Goal: Task Accomplishment & Management: Manage account settings

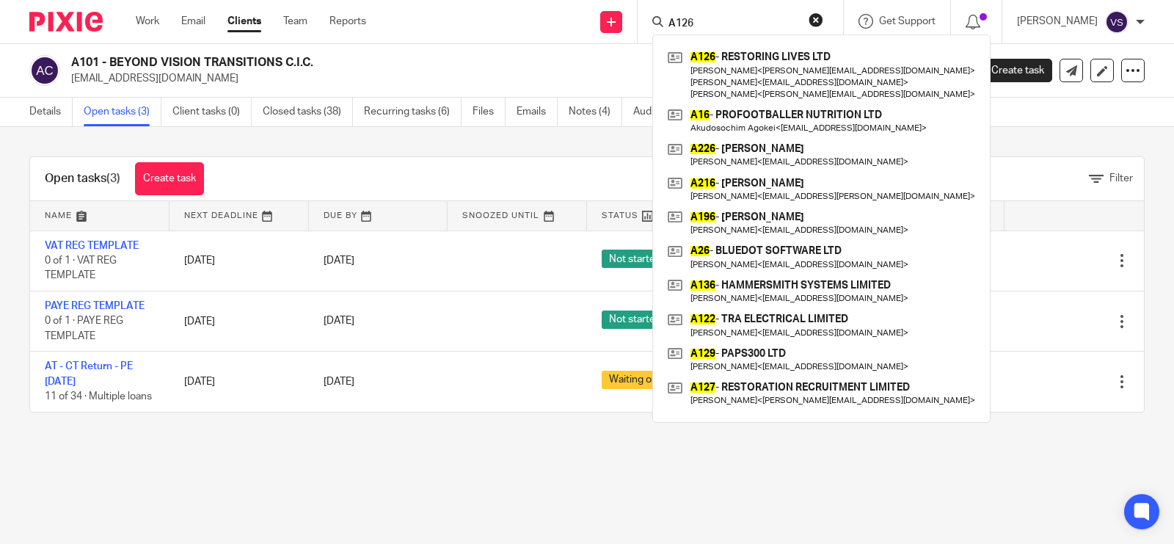
type input "A126"
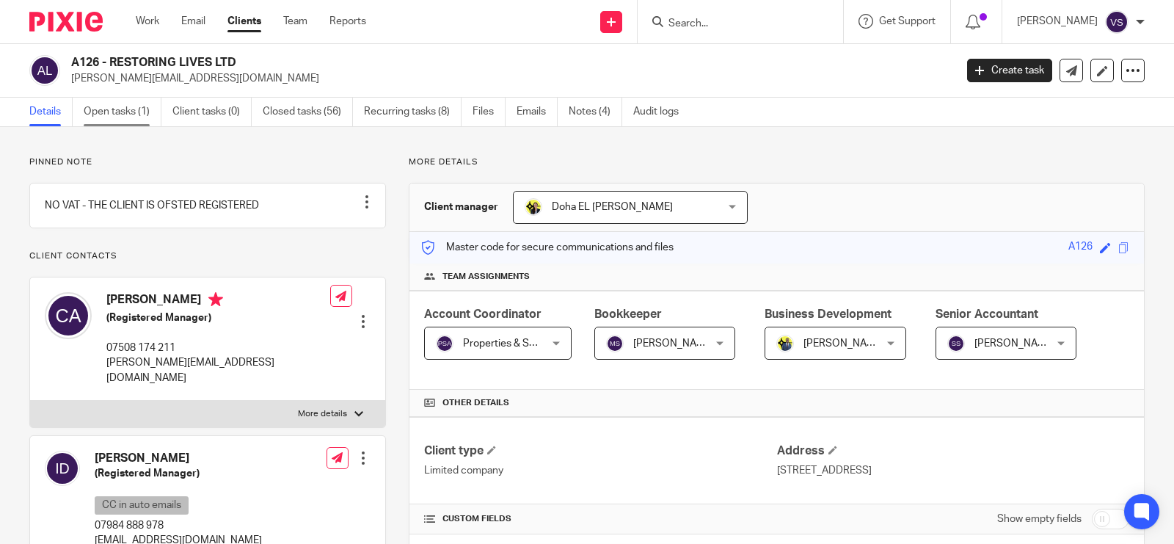
click at [101, 117] on link "Open tasks (1)" at bounding box center [123, 112] width 78 height 29
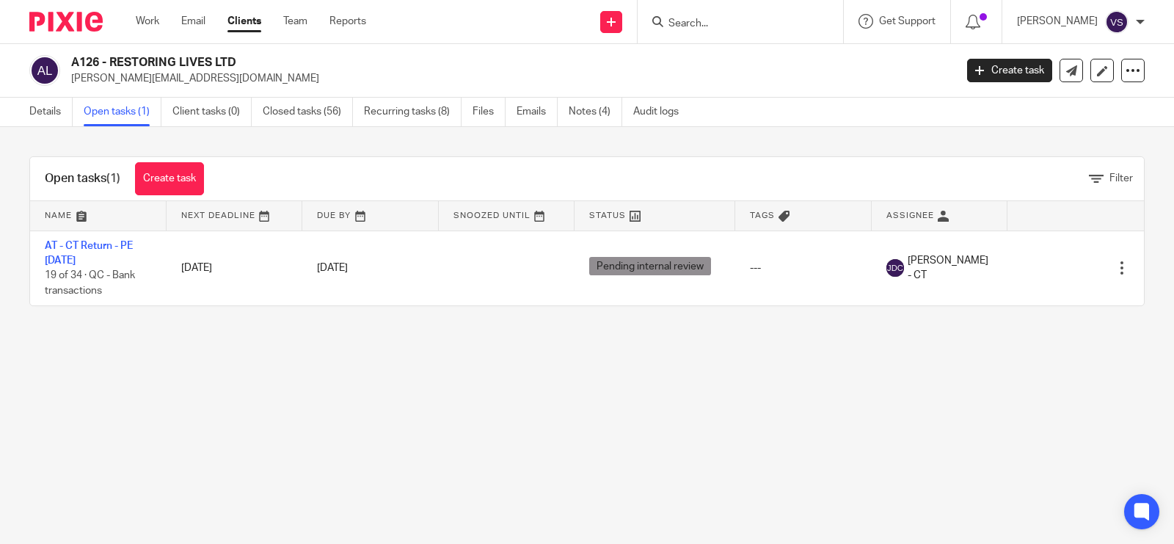
click at [712, 18] on input "Search" at bounding box center [733, 24] width 132 height 13
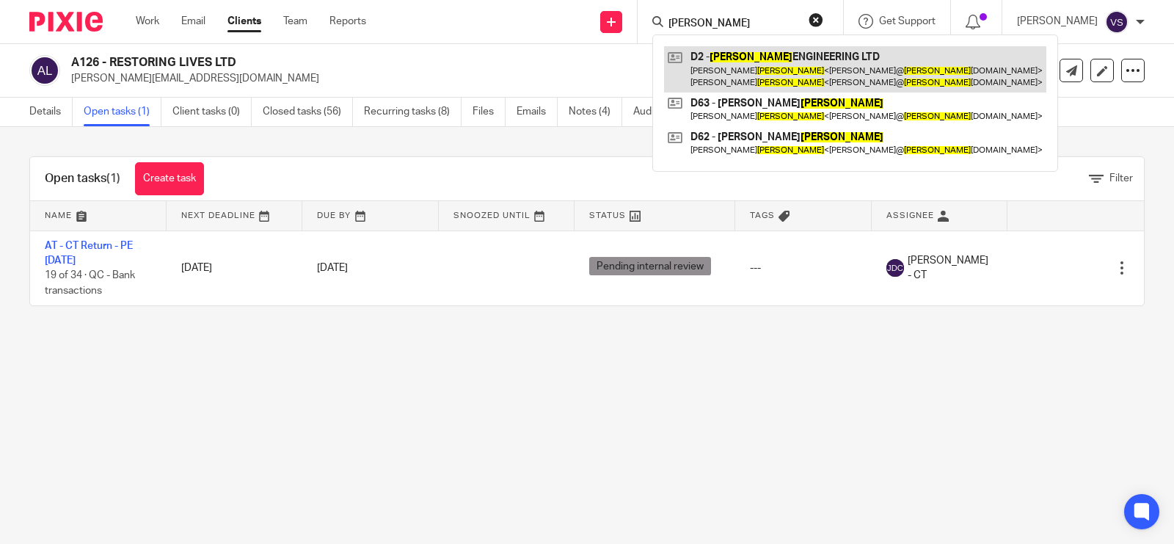
type input "devlin"
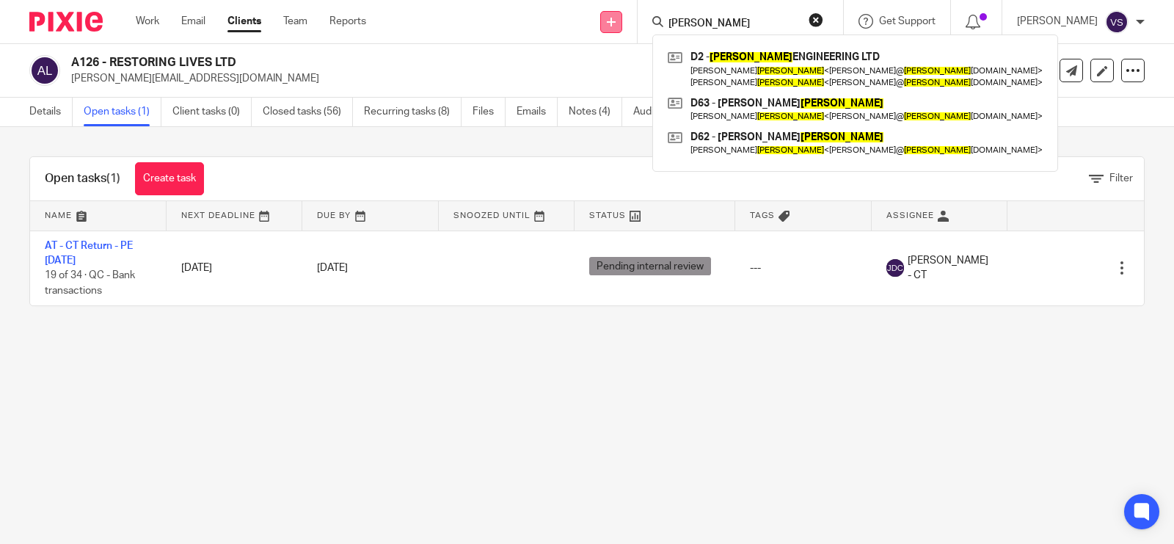
drag, startPoint x: 716, startPoint y: 18, endPoint x: 622, endPoint y: 12, distance: 93.5
click at [625, 12] on div "Send new email Create task Add client Request signature devlin D2 - DEVLIN ENGI…" at bounding box center [781, 21] width 786 height 43
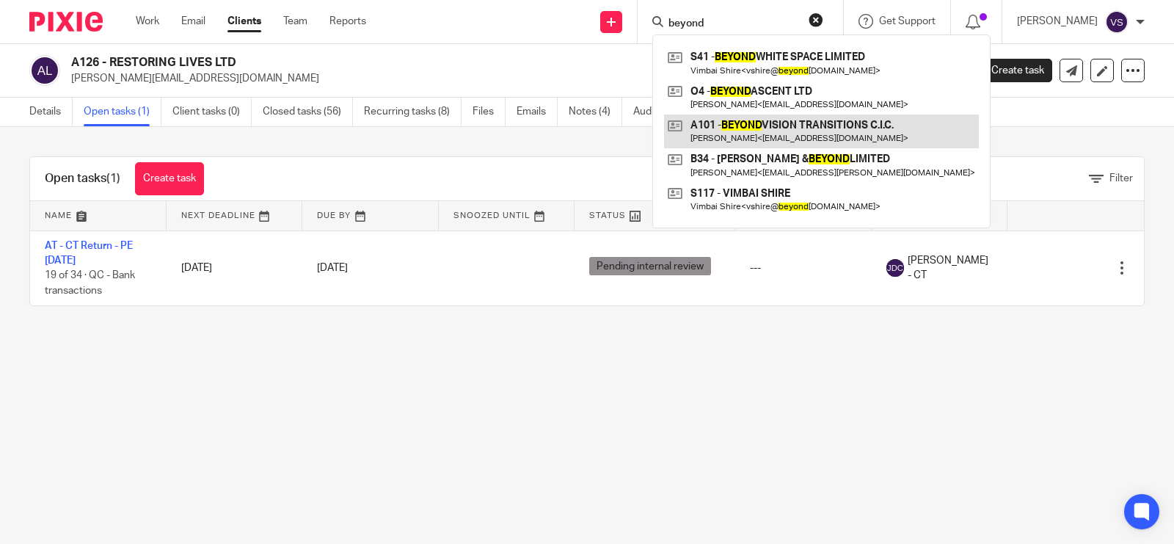
type input "beyond"
click at [777, 128] on link at bounding box center [821, 132] width 315 height 34
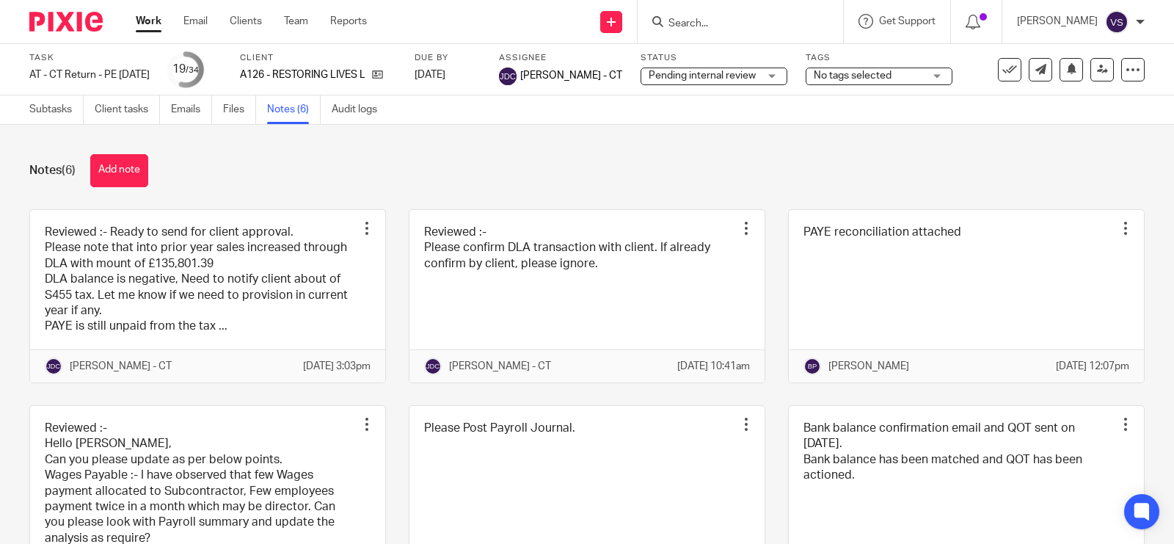
click link
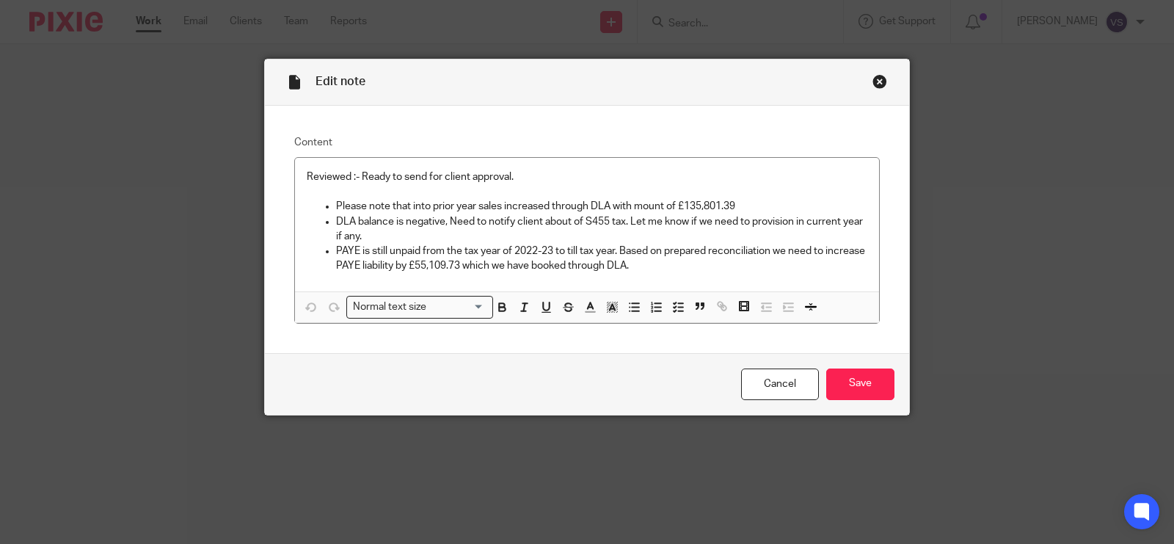
click at [873, 83] on div "Close this dialog window" at bounding box center [880, 81] width 15 height 15
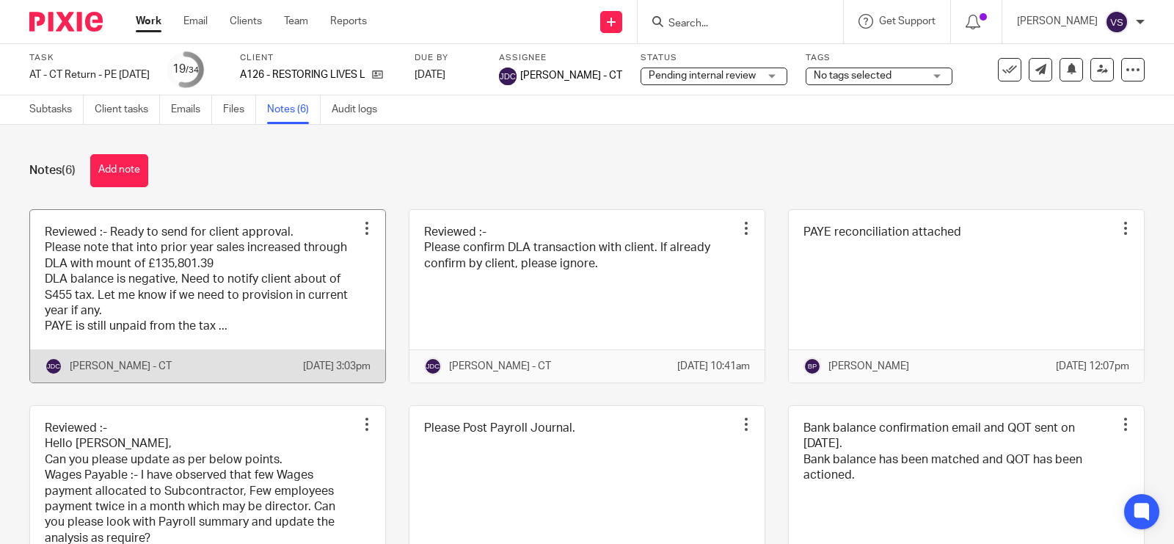
click at [244, 299] on link at bounding box center [207, 296] width 355 height 172
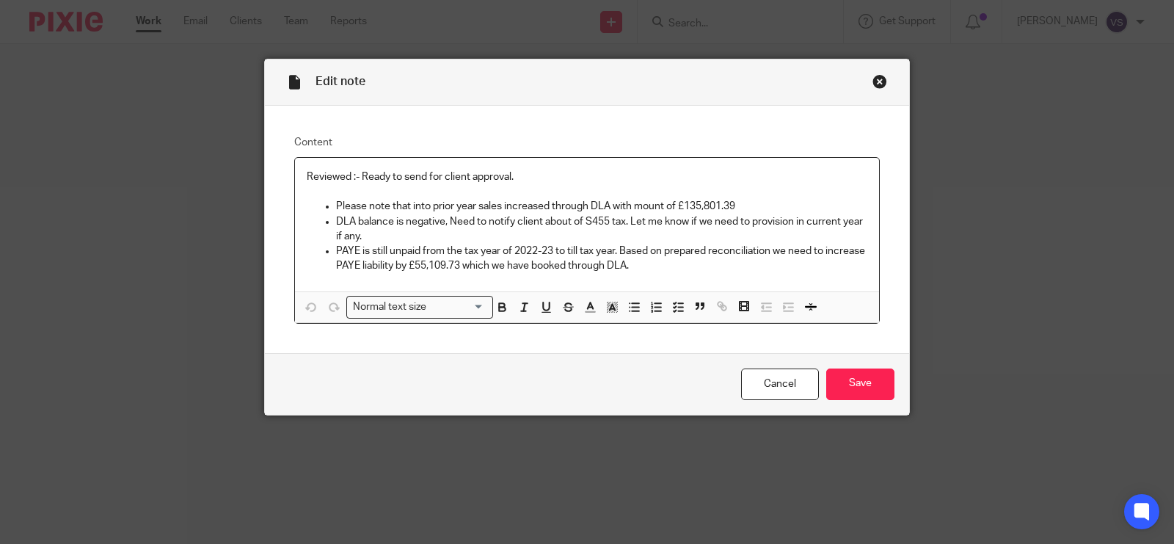
click at [873, 85] on div "Close this dialog window" at bounding box center [880, 81] width 15 height 15
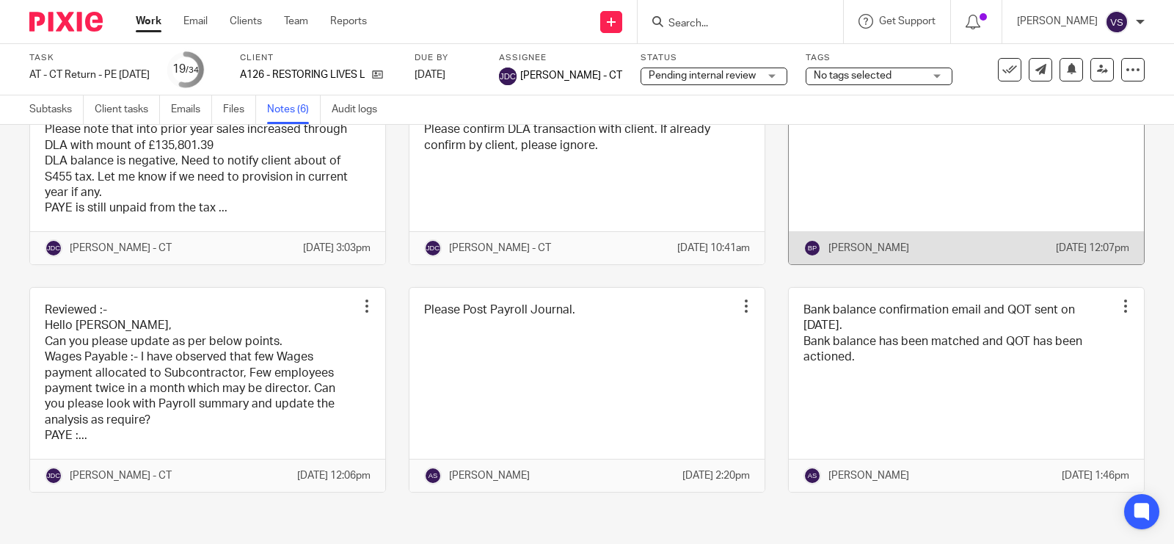
scroll to position [150, 0]
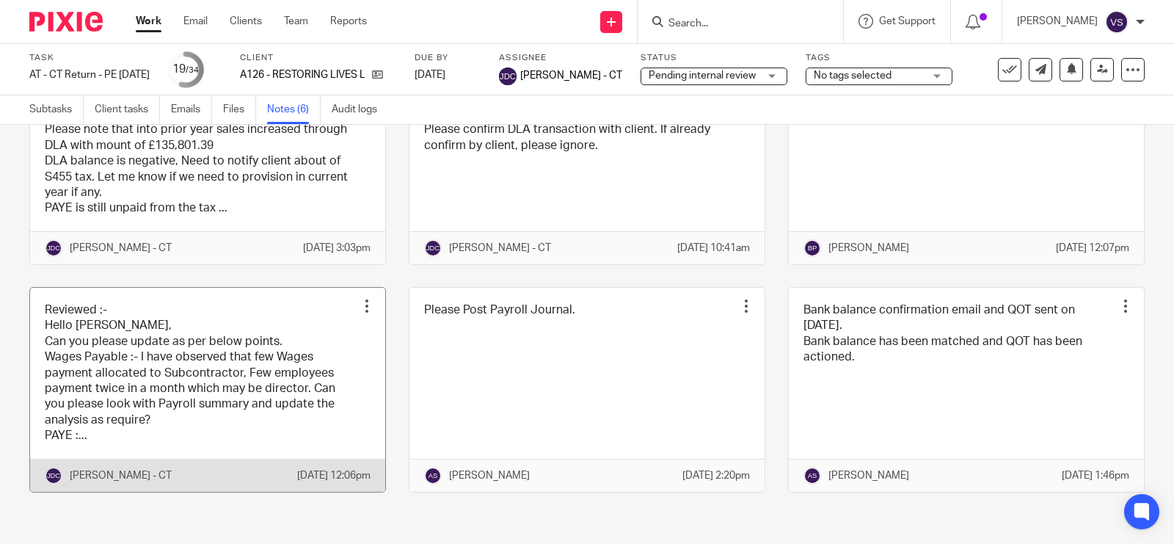
click at [262, 336] on link at bounding box center [207, 390] width 355 height 204
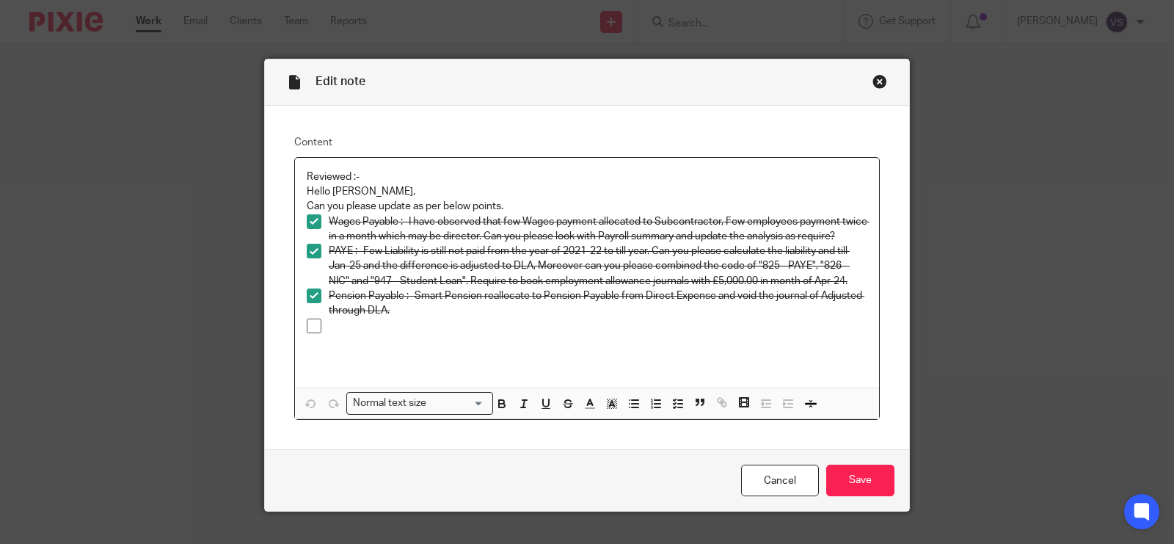
click at [873, 85] on div "Close this dialog window" at bounding box center [880, 81] width 15 height 15
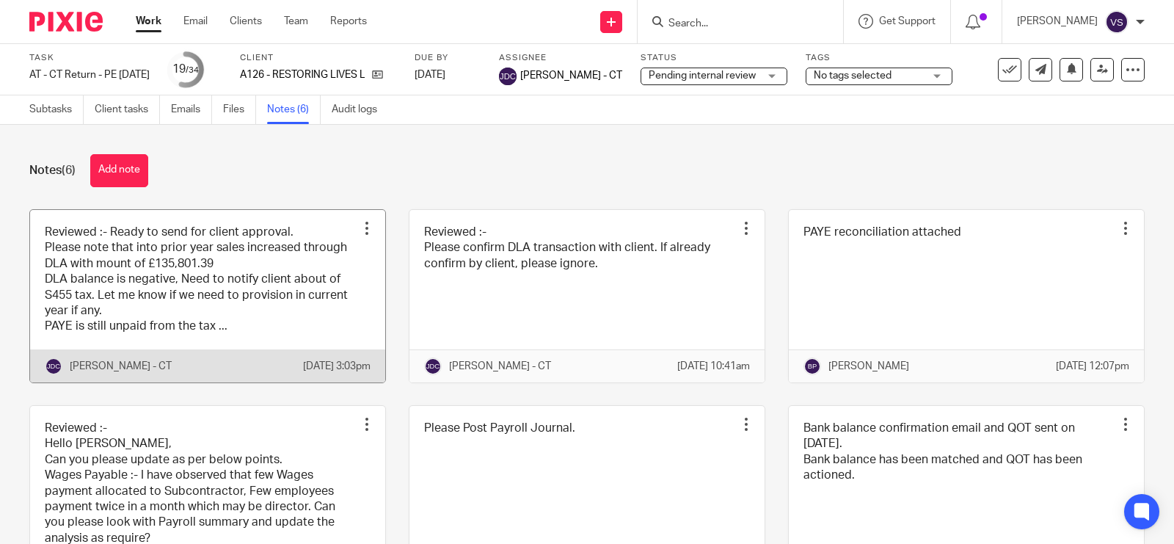
click at [235, 310] on link at bounding box center [207, 296] width 355 height 172
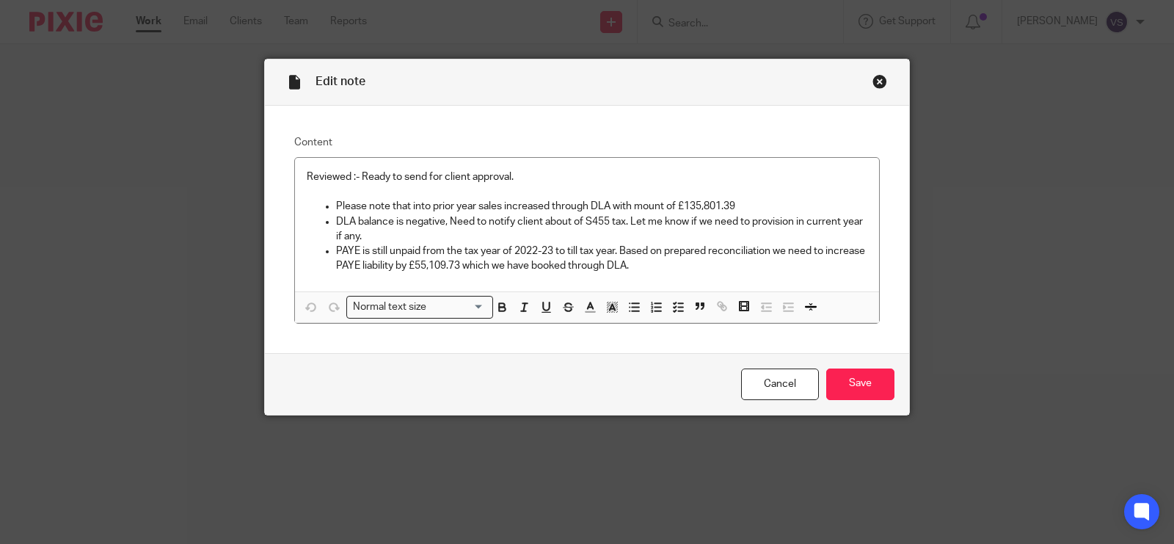
click at [875, 83] on div "Close this dialog window" at bounding box center [880, 81] width 15 height 15
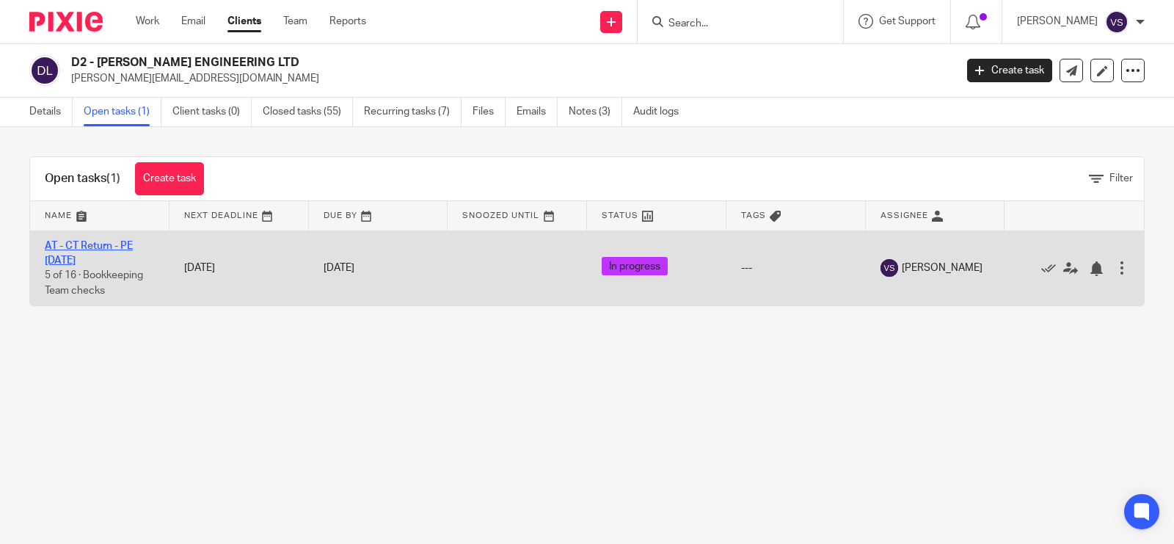
click at [90, 242] on link "AT - CT Return - PE 31-08-2025" at bounding box center [89, 253] width 88 height 25
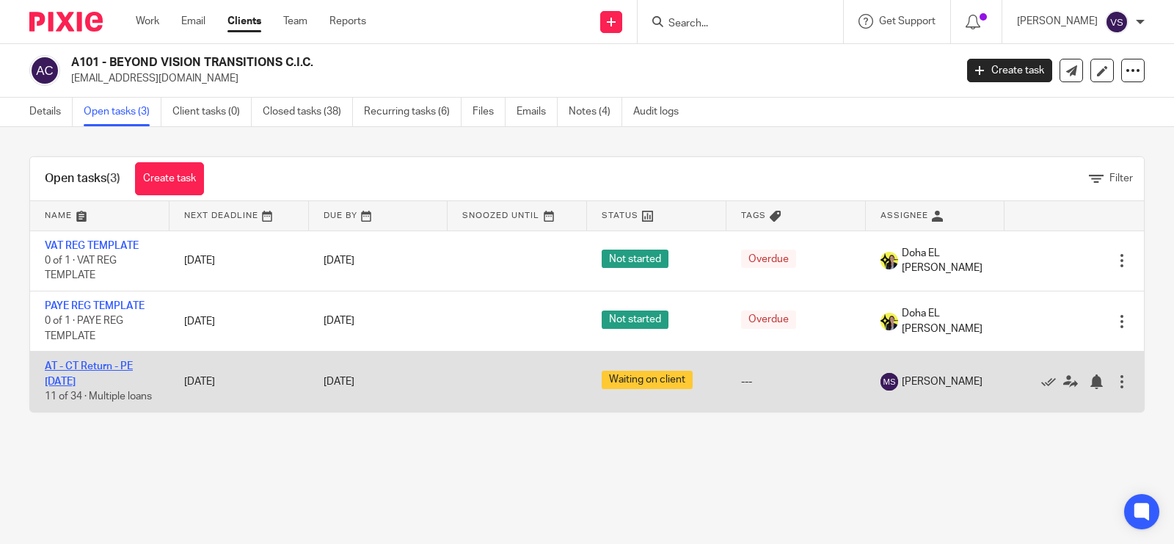
click at [93, 368] on link "AT - CT Return - PE [DATE]" at bounding box center [89, 373] width 88 height 25
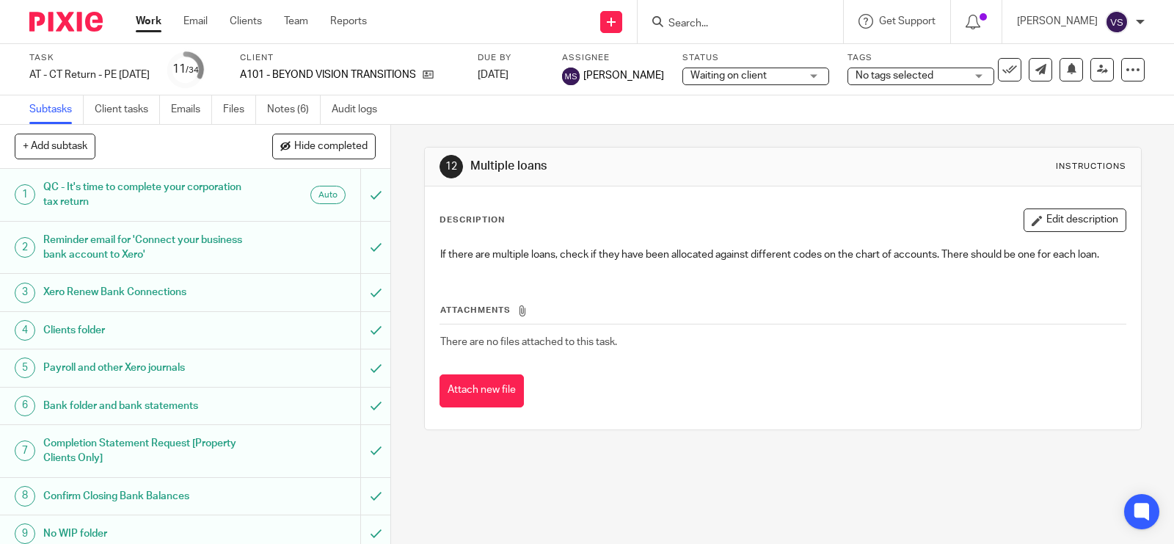
click at [763, 81] on span "Waiting on client" at bounding box center [746, 75] width 110 height 15
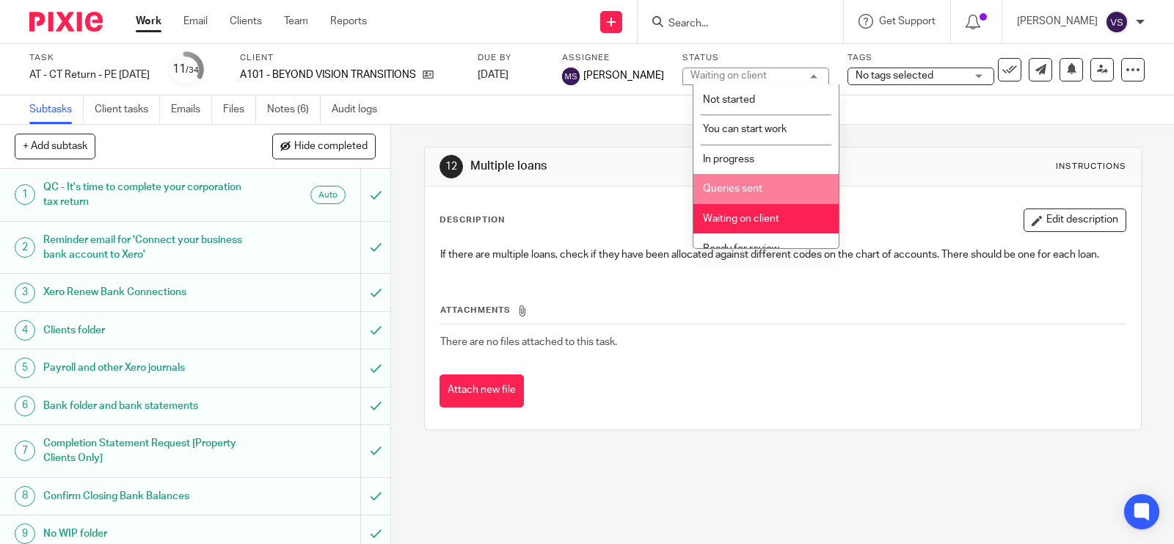
scroll to position [73, 0]
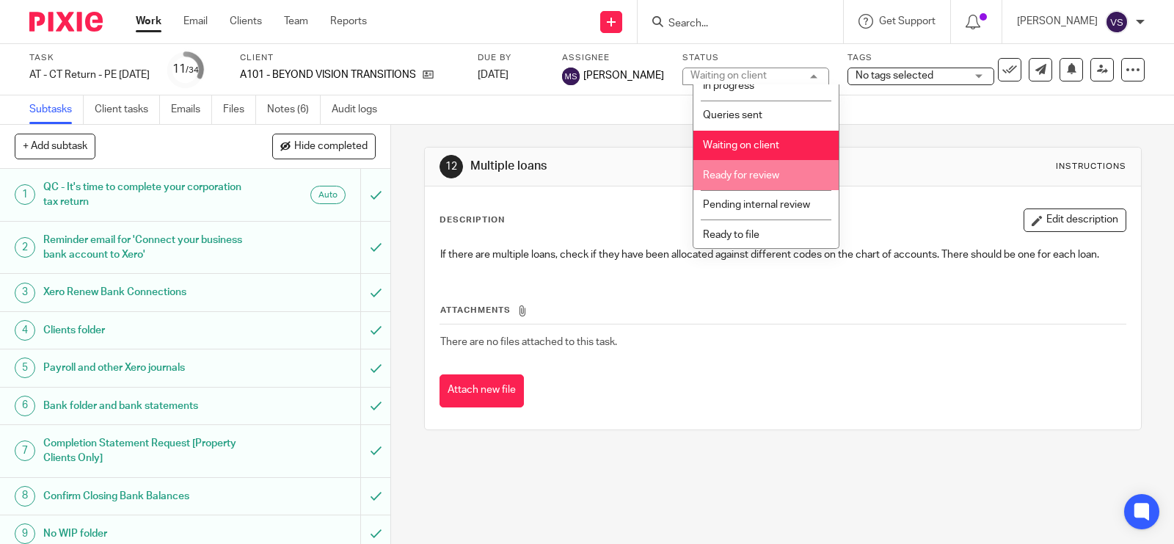
click at [775, 174] on span "Ready for review" at bounding box center [741, 175] width 76 height 10
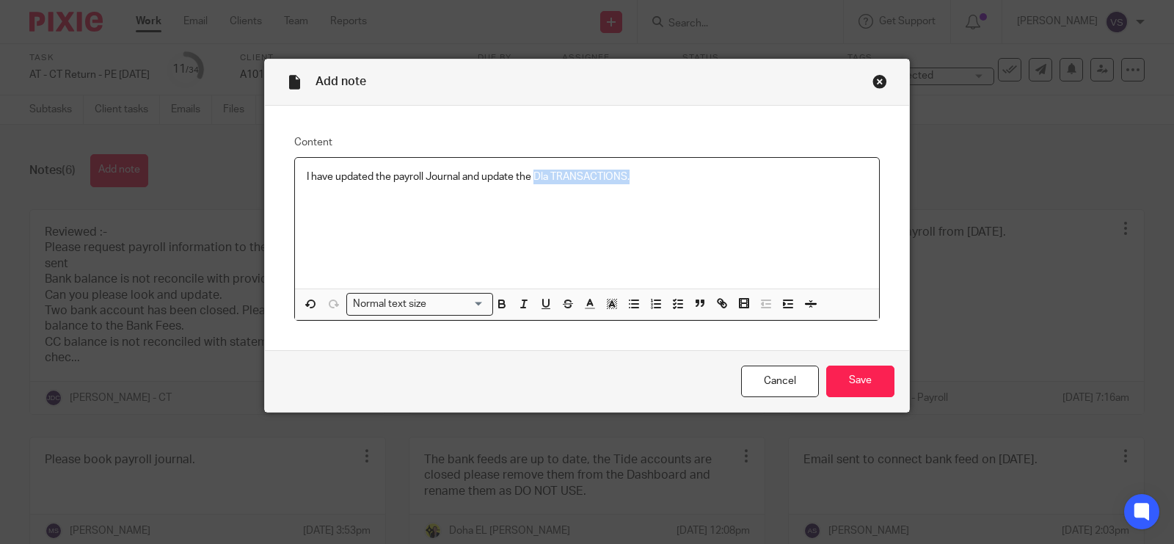
drag, startPoint x: 629, startPoint y: 169, endPoint x: 532, endPoint y: 186, distance: 98.3
click at [532, 186] on div "I have updated the payroll Journal and update the Dla TRANSACTIONS." at bounding box center [587, 223] width 584 height 131
click at [862, 382] on input "Save" at bounding box center [860, 382] width 68 height 32
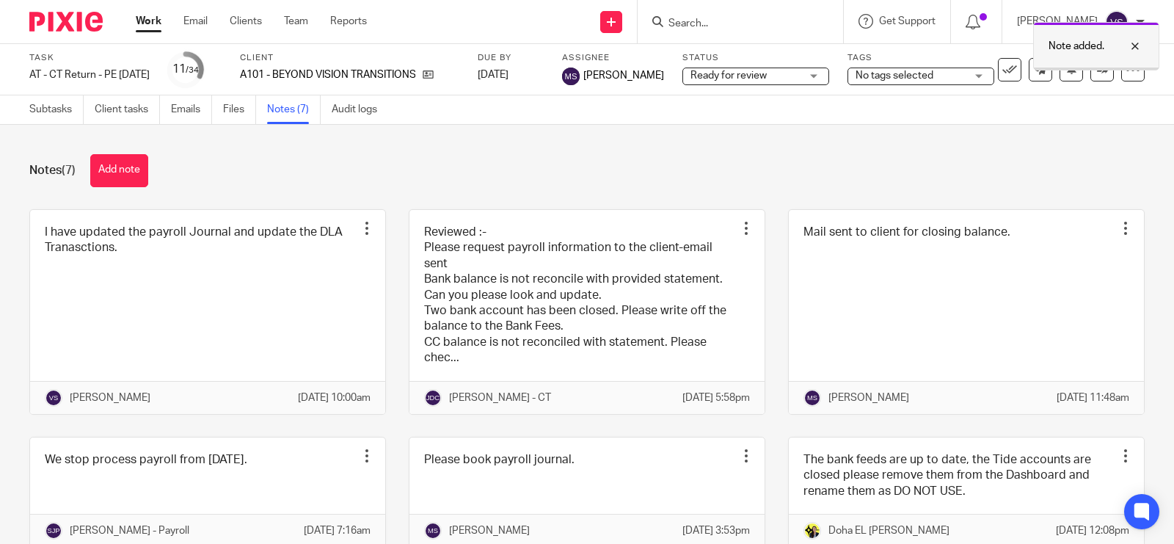
click at [1134, 40] on div at bounding box center [1125, 46] width 40 height 18
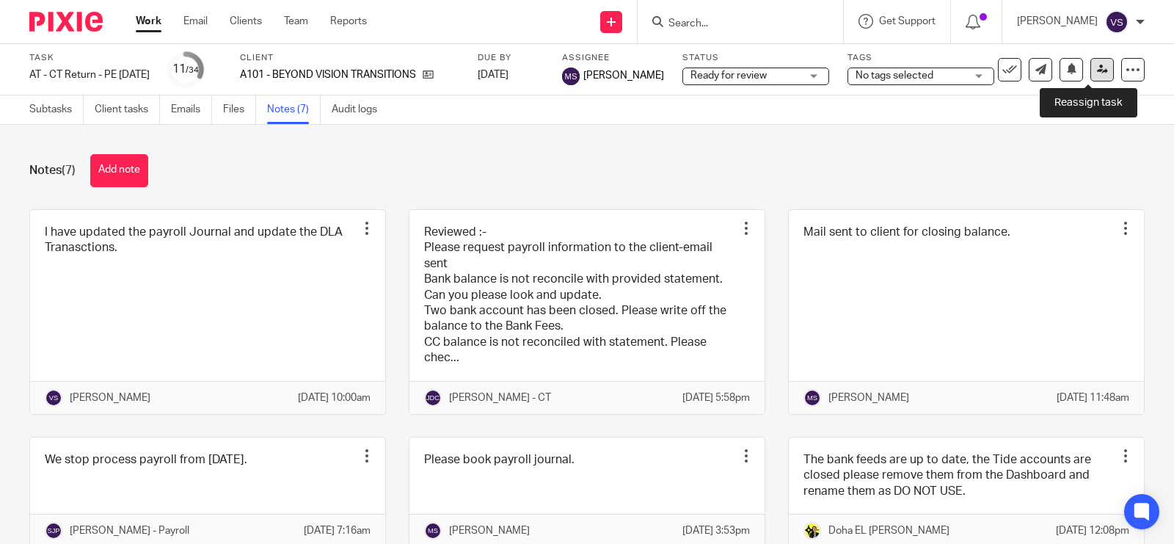
click at [1097, 65] on icon at bounding box center [1102, 69] width 11 height 11
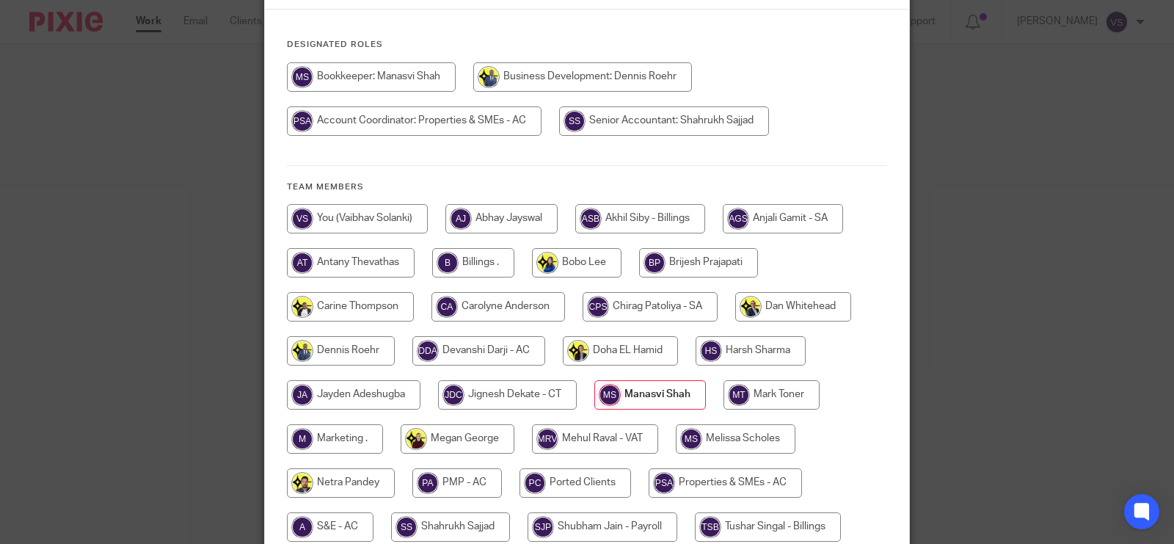
scroll to position [184, 0]
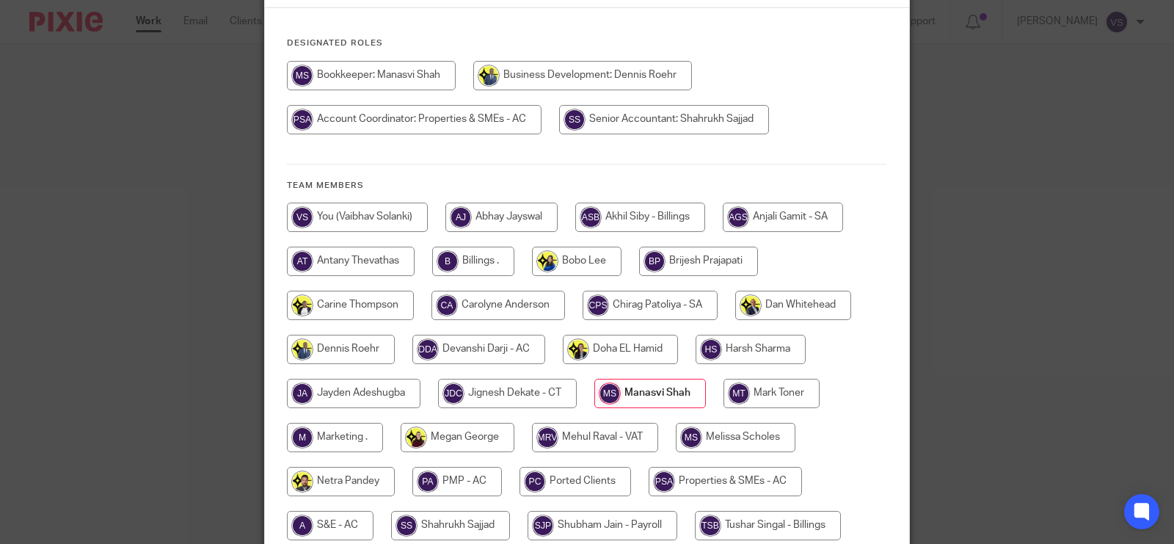
click at [545, 379] on input "radio" at bounding box center [507, 393] width 139 height 29
radio input "true"
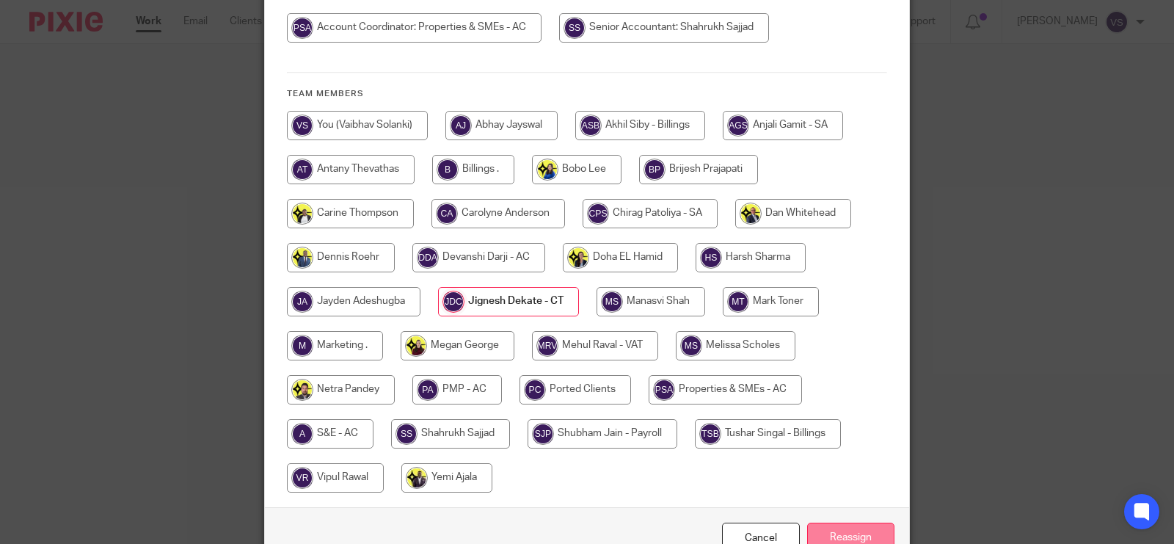
click at [853, 523] on input "Reassign" at bounding box center [850, 539] width 87 height 32
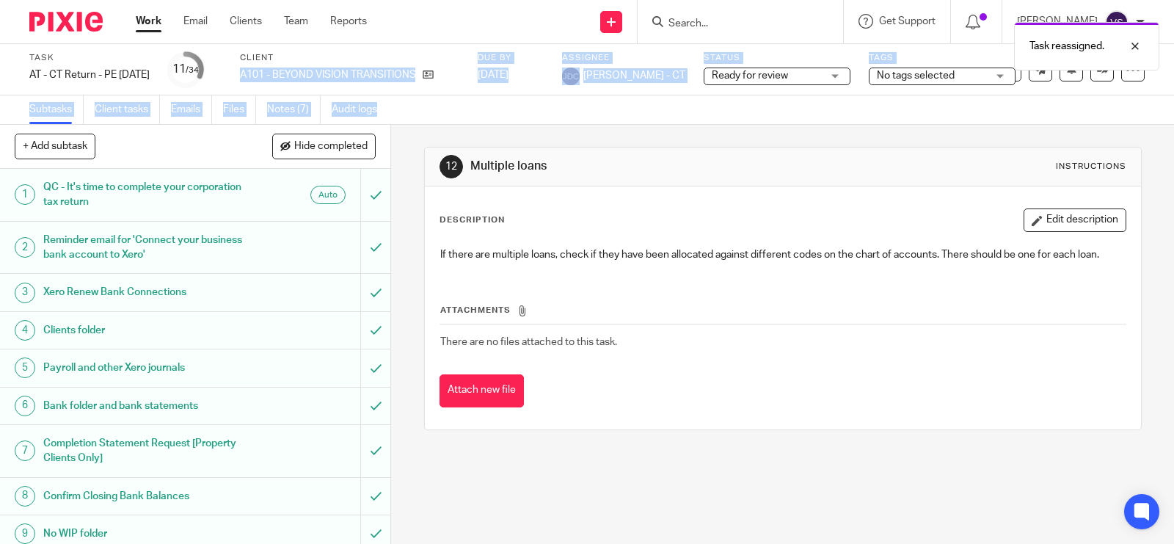
drag, startPoint x: 265, startPoint y: 73, endPoint x: 464, endPoint y: 97, distance: 200.3
click at [464, 97] on div "Task AT - CT Return - PE [DATE] Save AT - CT Return - PE [DATE] 11 /34 Client A…" at bounding box center [587, 84] width 1174 height 81
click at [427, 86] on div "Client A101 - BEYOND VISION TRANSITIONS C.I.C." at bounding box center [349, 69] width 219 height 35
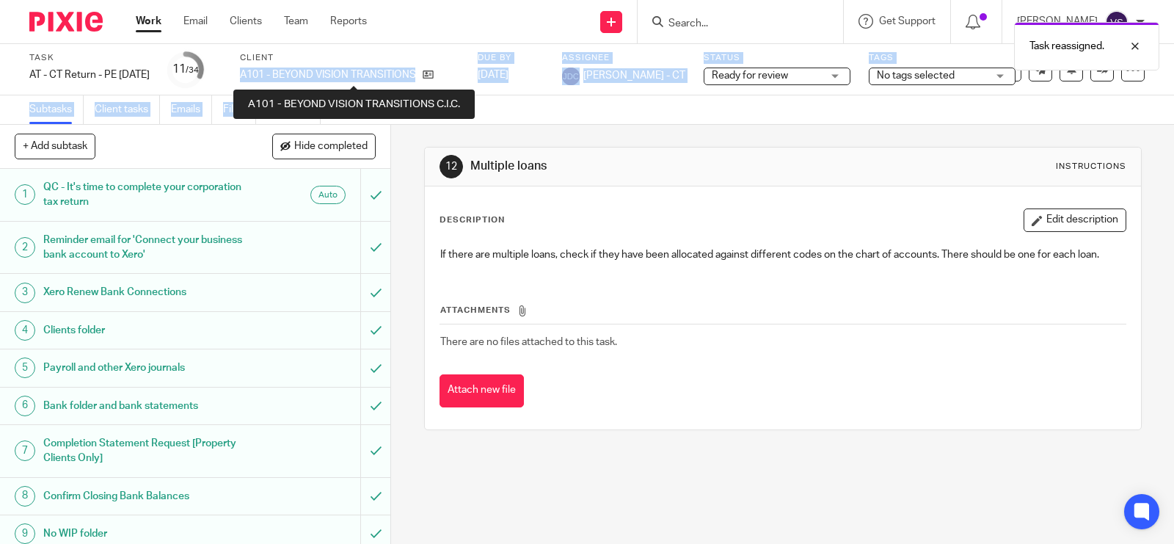
click at [279, 68] on p "A101 - BEYOND VISION TRANSITIONS C.I.C." at bounding box center [327, 75] width 175 height 15
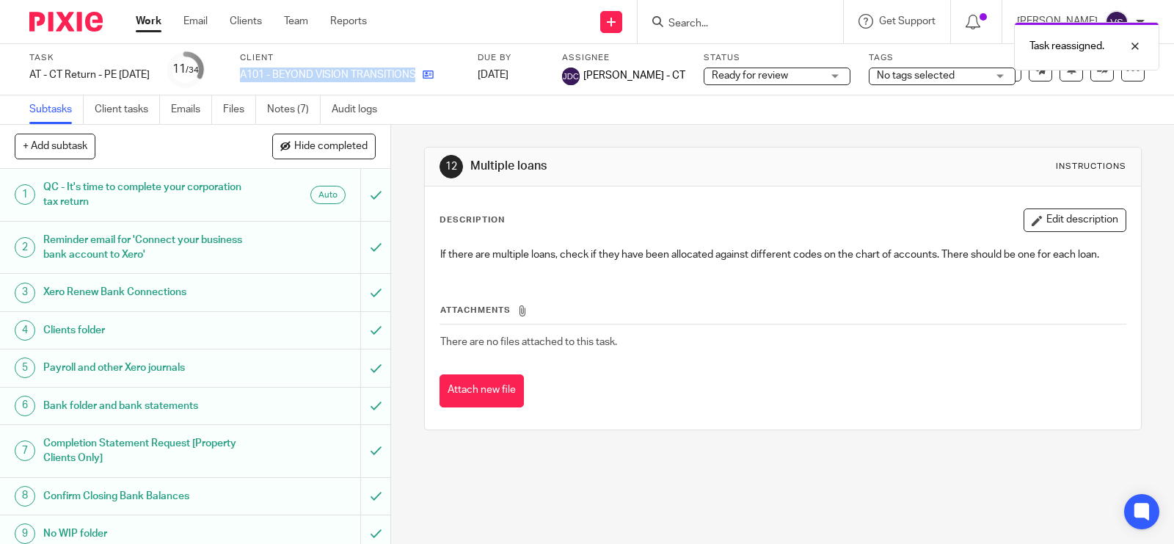
drag, startPoint x: 259, startPoint y: 73, endPoint x: 444, endPoint y: 77, distance: 185.0
click at [444, 77] on div "Task AT - CT Return - PE 31-01-2025 Save AT - CT Return - PE 31-01-2025 11 /34 …" at bounding box center [494, 69] width 930 height 35
copy div "A101 - BEYOND VISION TRANSITIONS C.I.C."
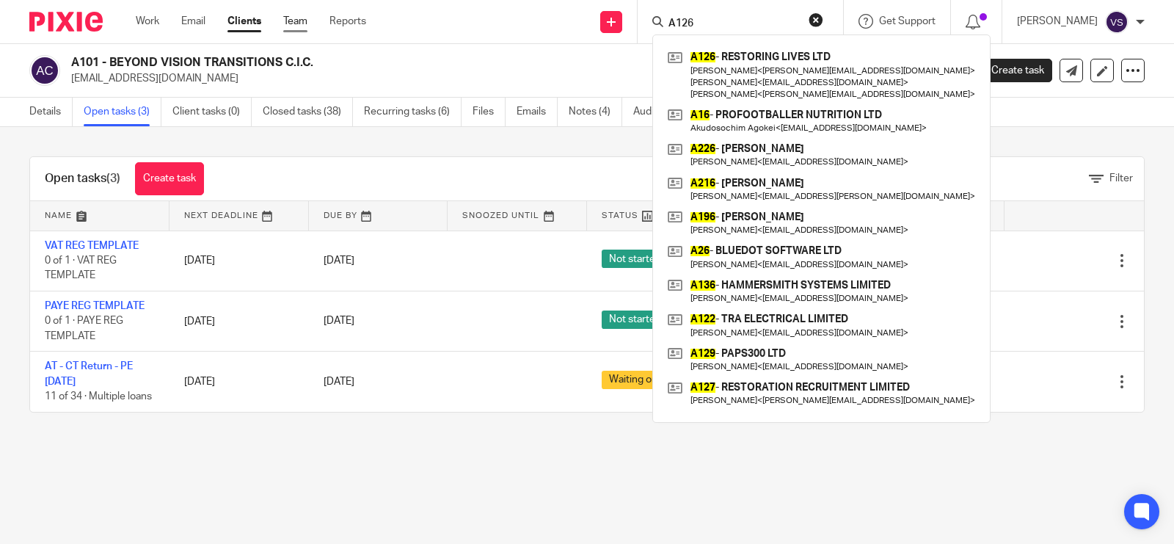
click at [305, 20] on link "Team" at bounding box center [295, 21] width 24 height 15
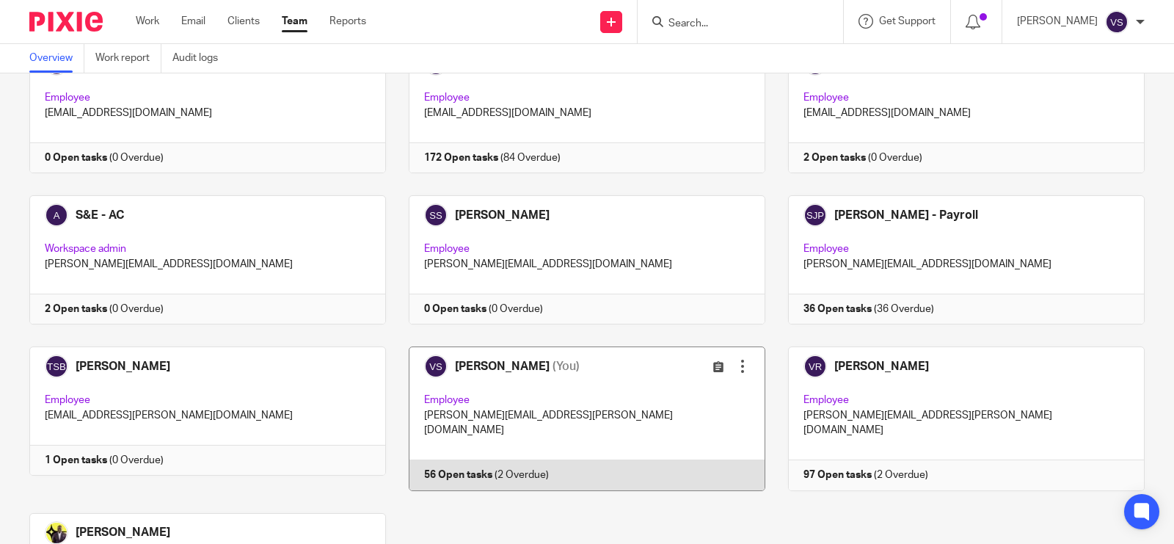
scroll to position [1465, 0]
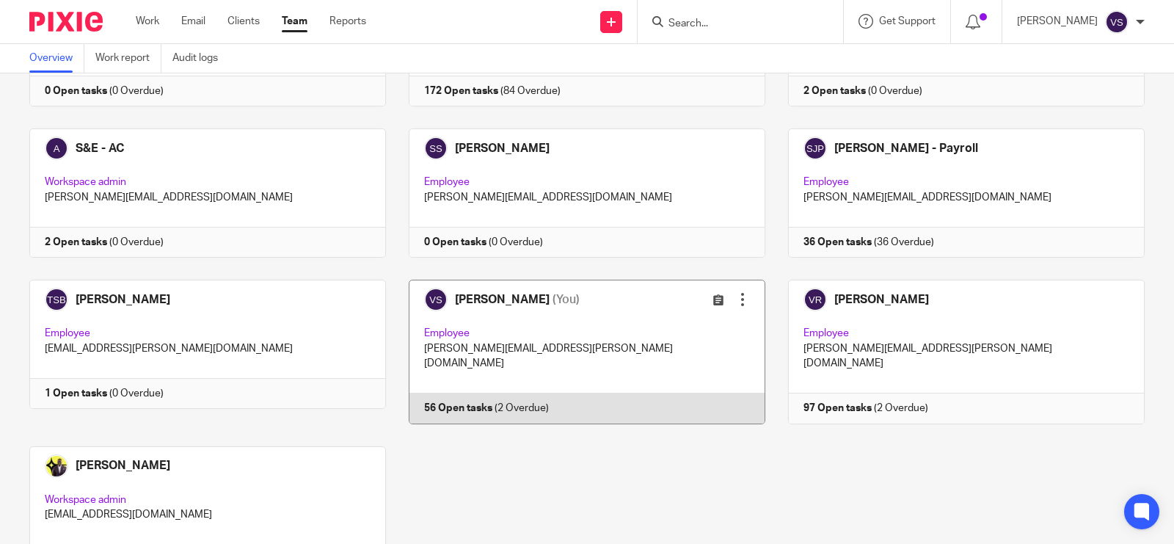
click at [562, 280] on link at bounding box center [575, 352] width 379 height 144
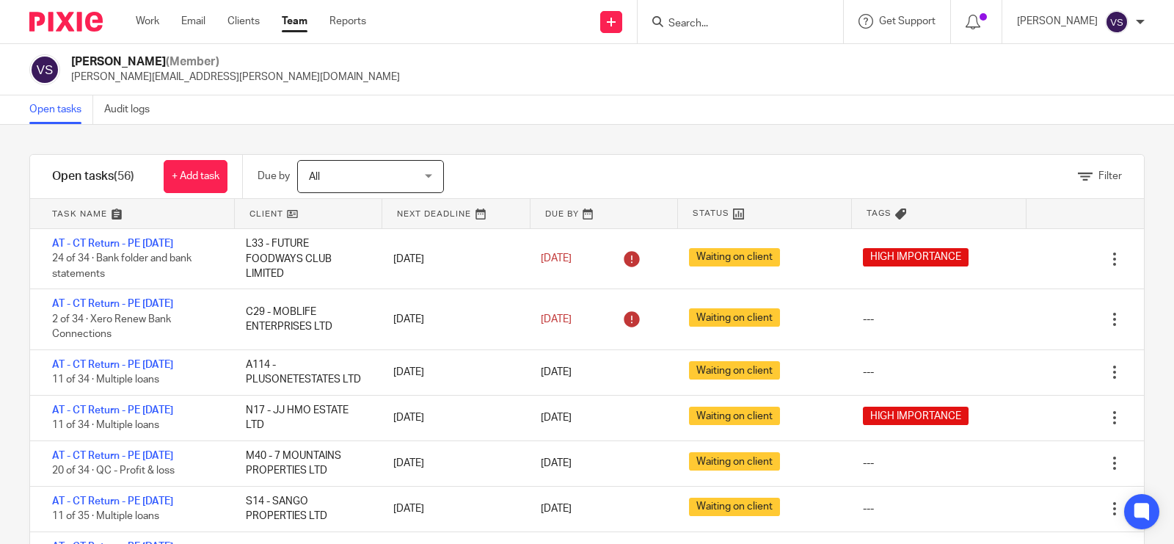
click at [298, 21] on link "Team" at bounding box center [295, 21] width 26 height 15
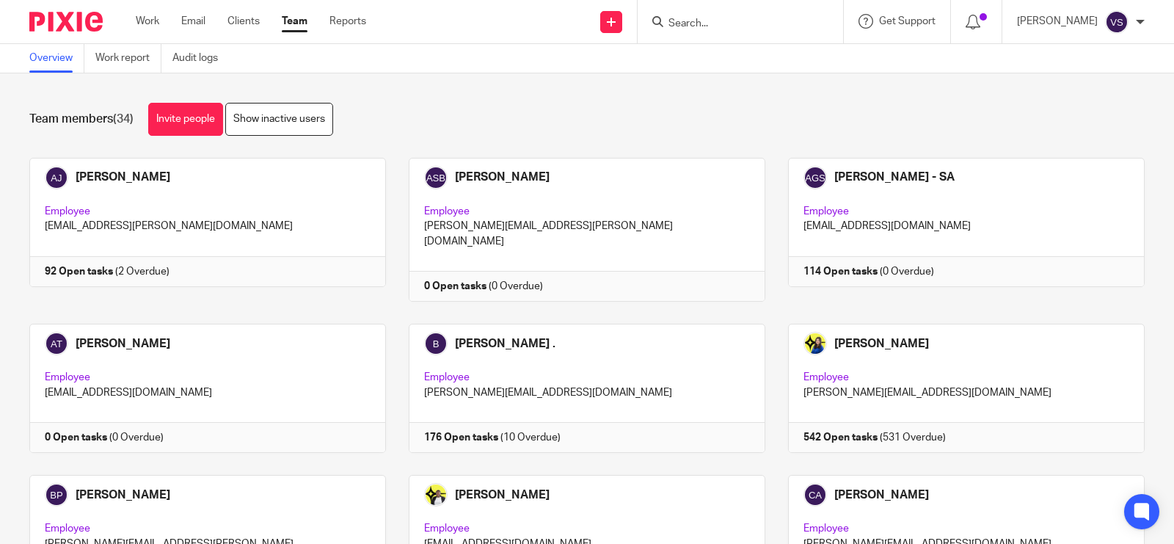
click at [603, 115] on div "Team members (34) Invite people Show inactive users" at bounding box center [587, 119] width 1116 height 33
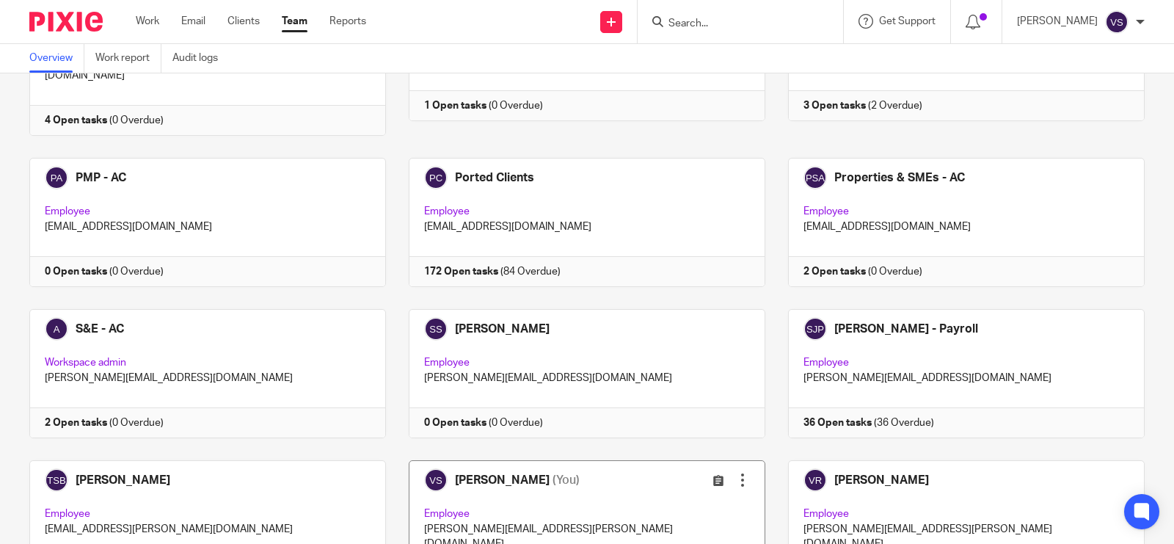
scroll to position [1465, 0]
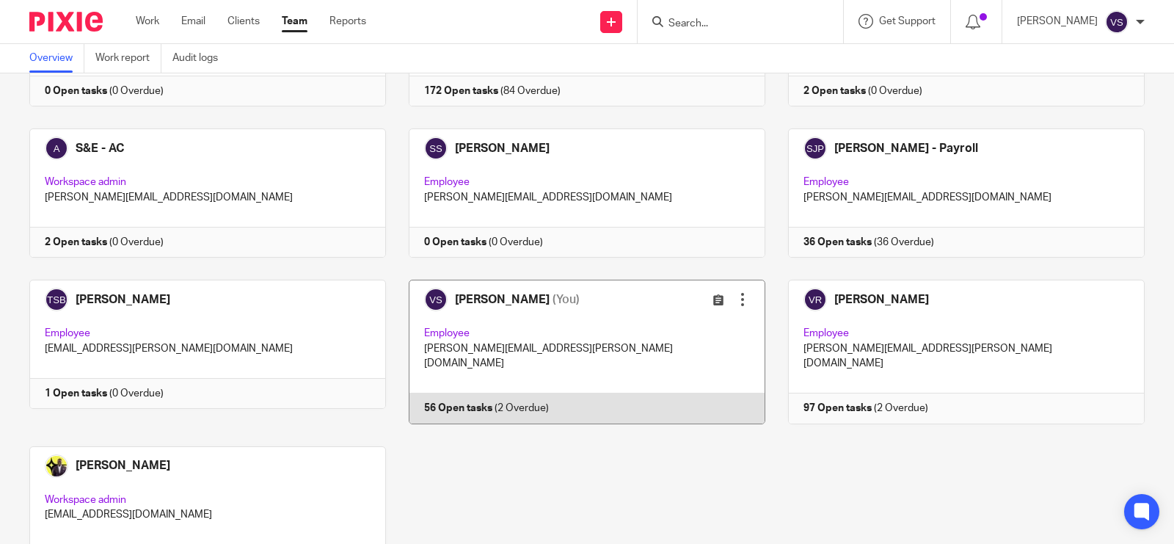
click at [633, 287] on link at bounding box center [575, 352] width 379 height 144
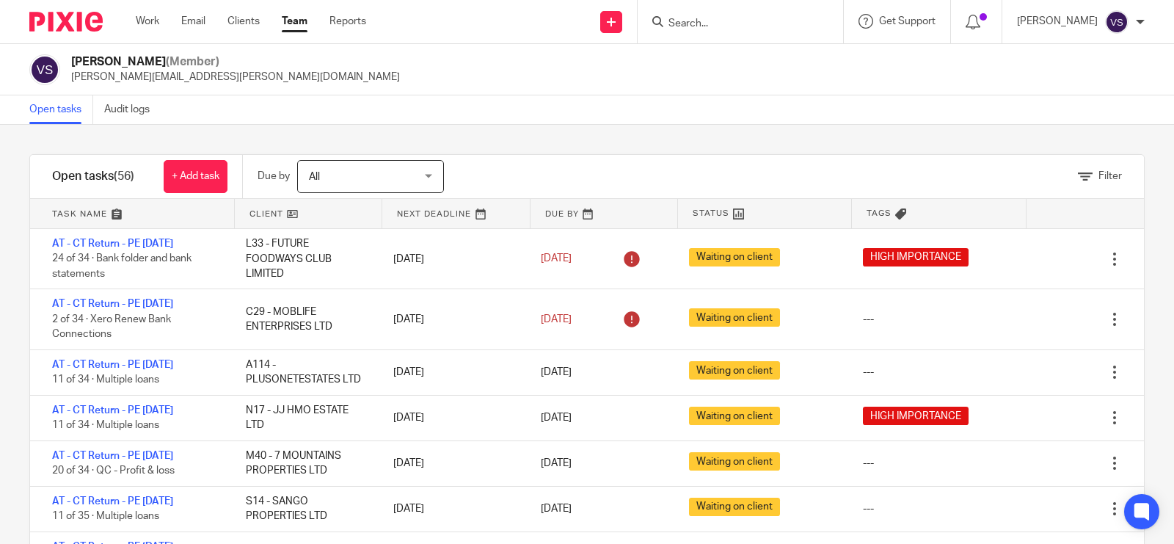
click at [692, 136] on div "Filter tasks Only show tasks matching all of these conditions 1 Client name Is …" at bounding box center [587, 334] width 1174 height 419
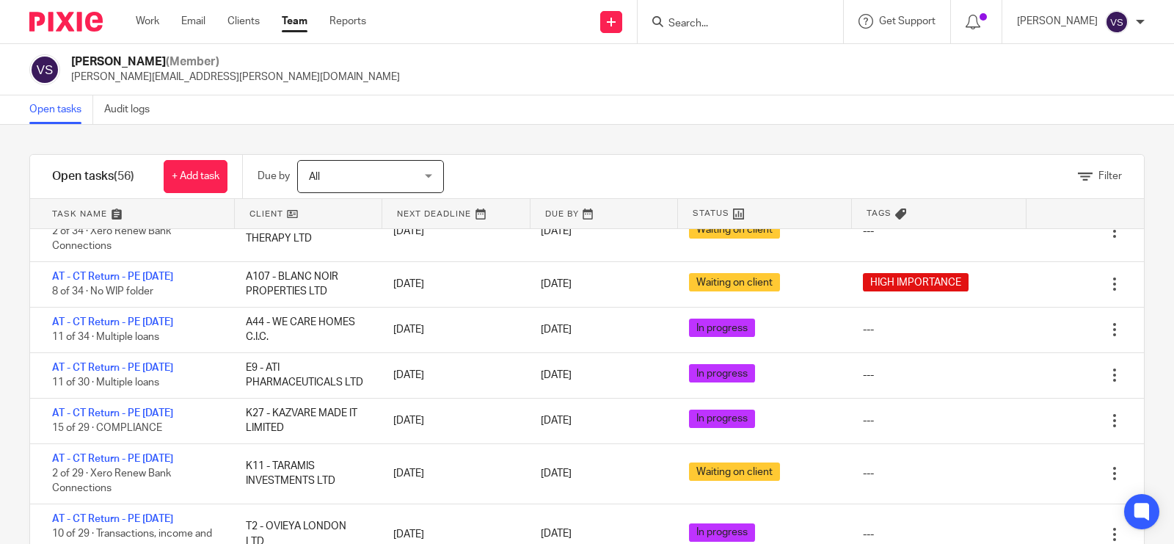
scroll to position [367, 0]
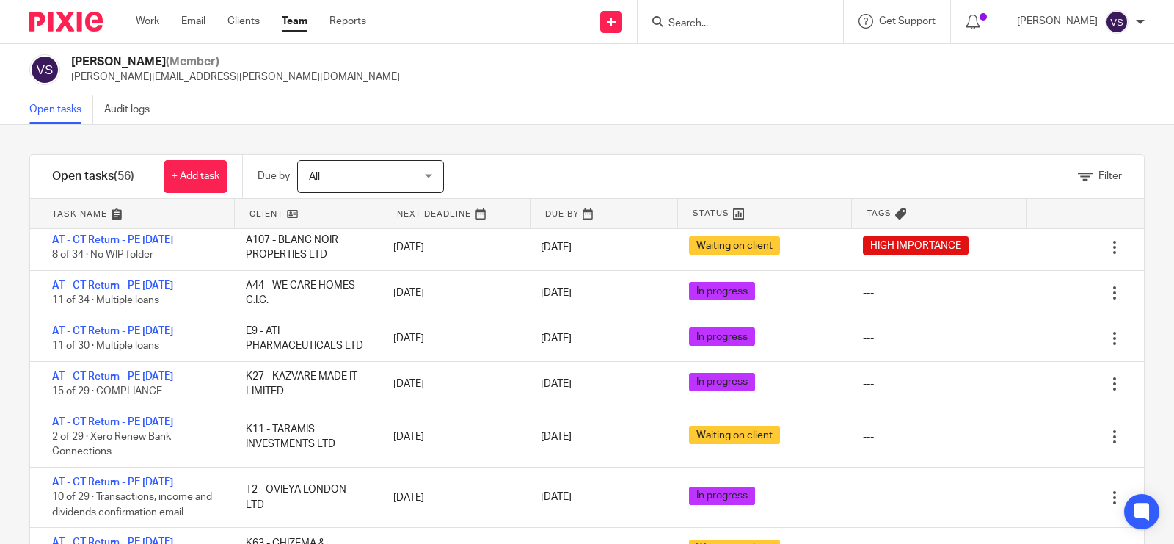
click at [712, 26] on input "Search" at bounding box center [733, 24] width 132 height 13
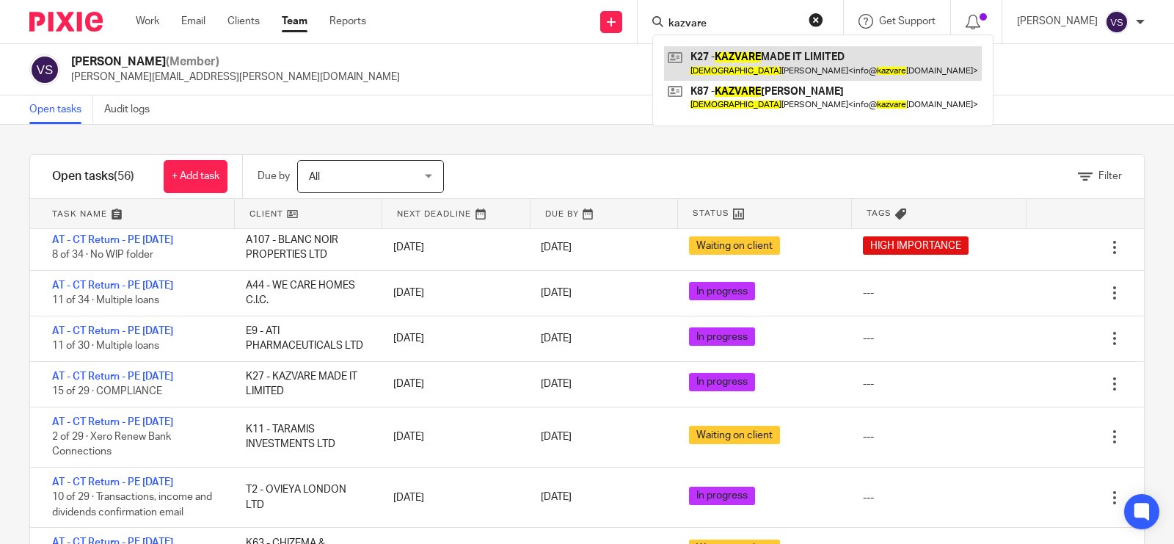
type input "kazvare"
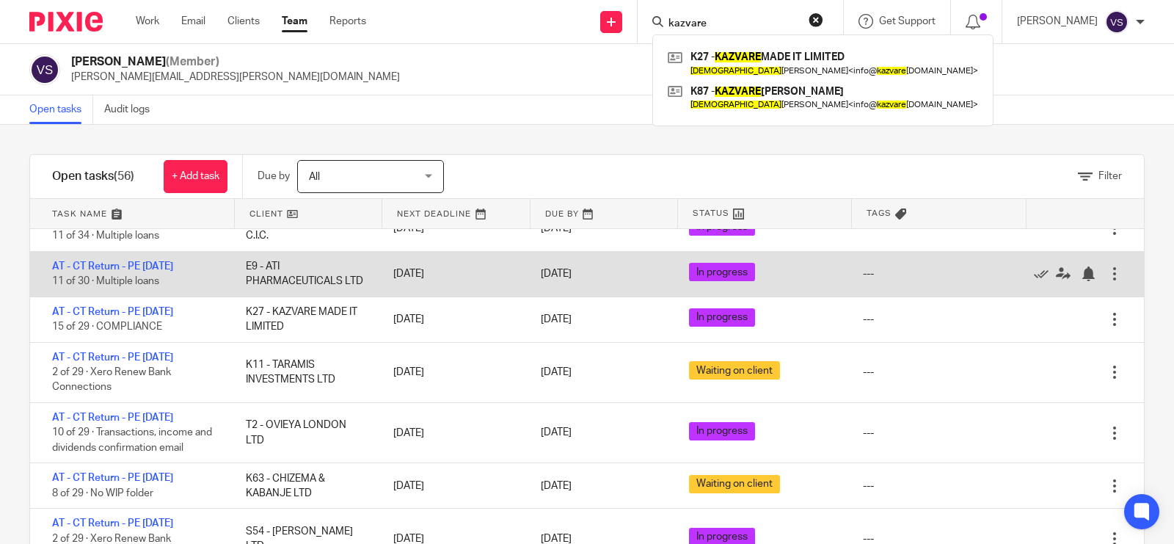
scroll to position [459, 0]
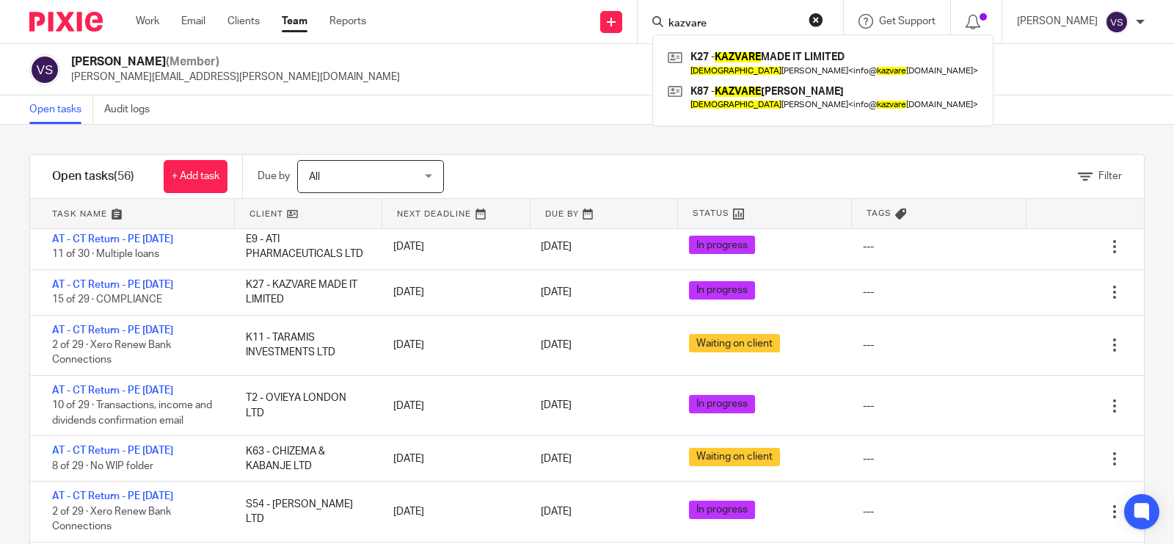
click at [517, 63] on div "Vaibhav Solanki (Member) vaibhav.solanki@confiancebizsol.com" at bounding box center [587, 69] width 1116 height 31
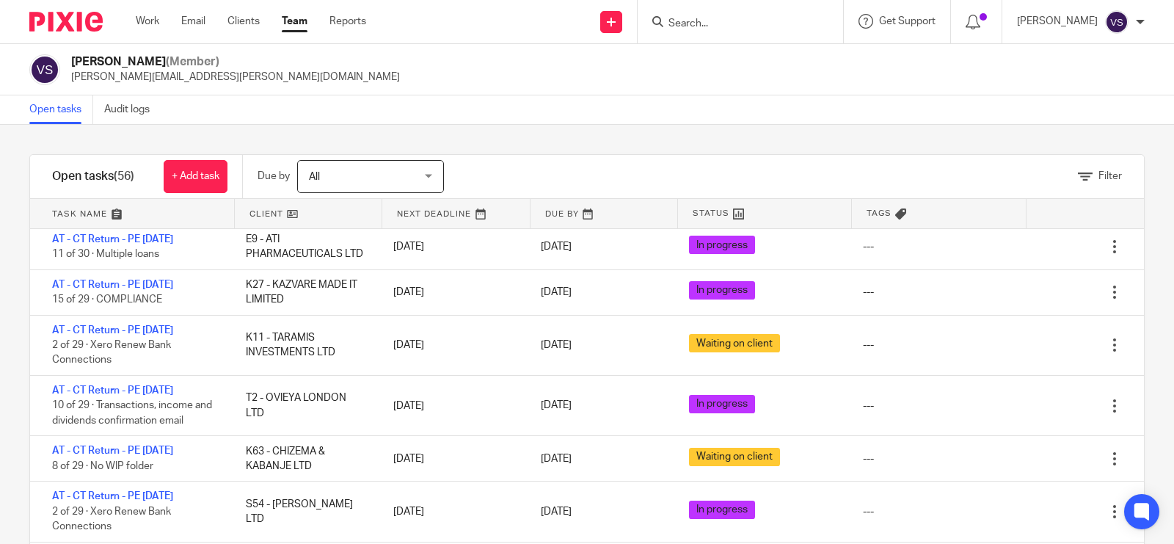
click at [494, 70] on div "Vaibhav Solanki (Member) vaibhav.solanki@confiancebizsol.com" at bounding box center [587, 69] width 1116 height 31
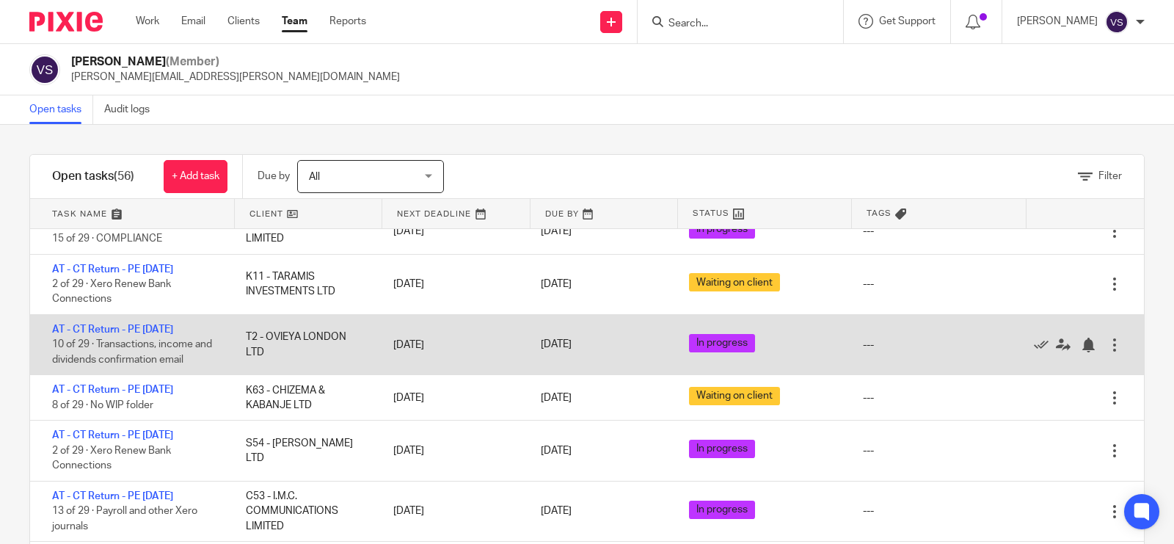
scroll to position [642, 0]
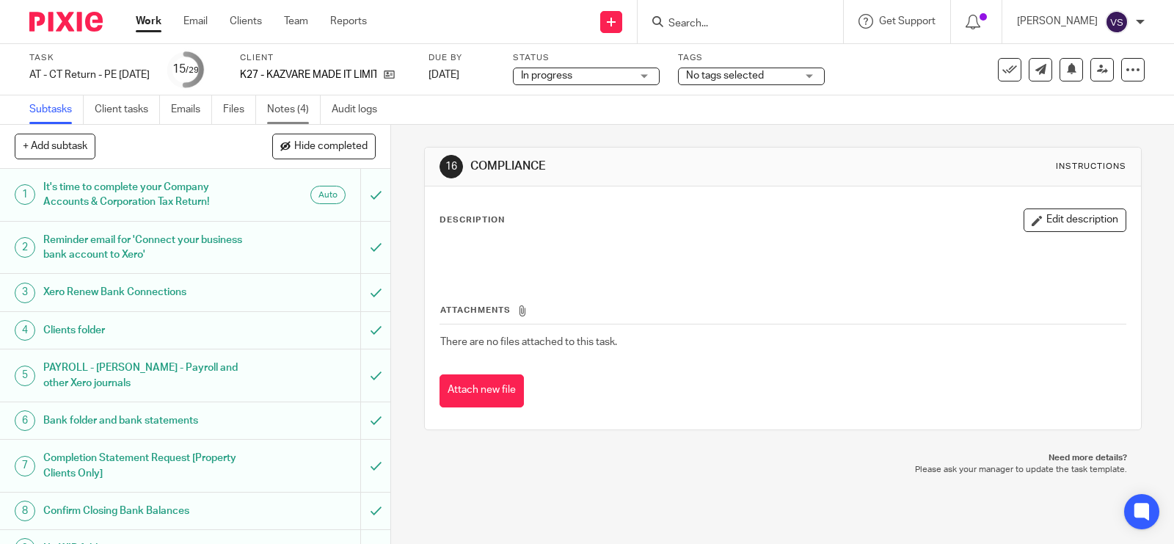
click at [308, 110] on link "Notes (4)" at bounding box center [294, 109] width 54 height 29
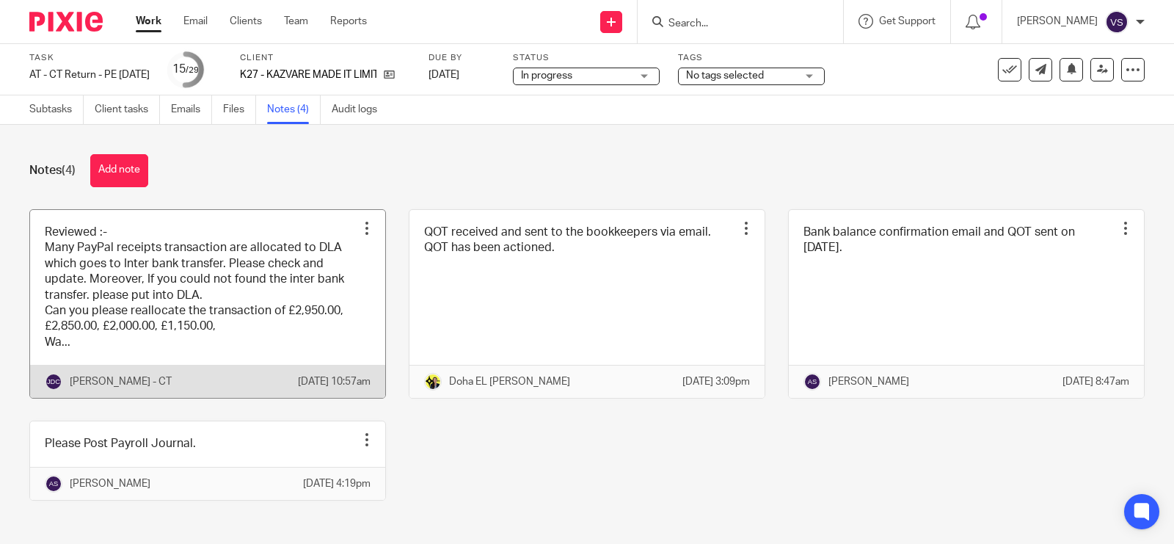
click at [247, 270] on link at bounding box center [207, 304] width 355 height 189
